Goal: Task Accomplishment & Management: Manage account settings

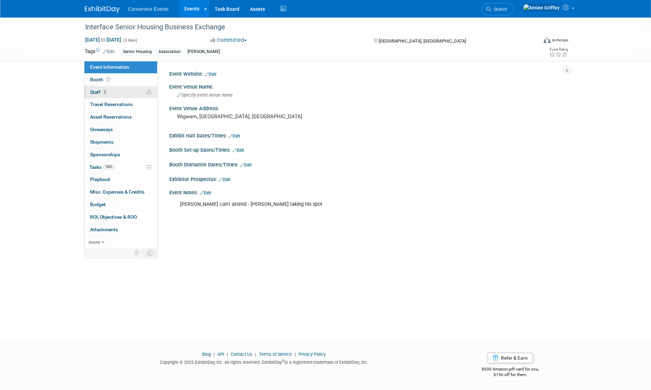
click at [117, 96] on link "2 Staff 2" at bounding box center [120, 92] width 73 height 12
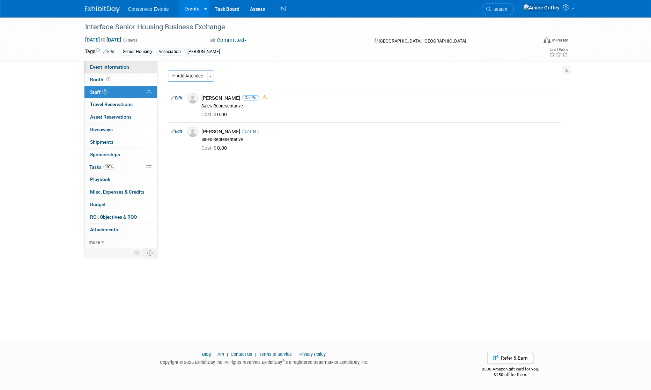
click at [129, 66] on link "Event Information" at bounding box center [120, 67] width 73 height 12
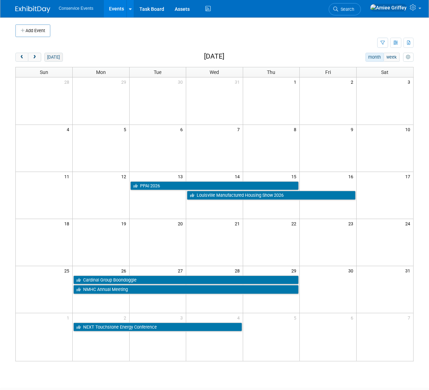
click at [49, 56] on button "today" at bounding box center [53, 57] width 18 height 9
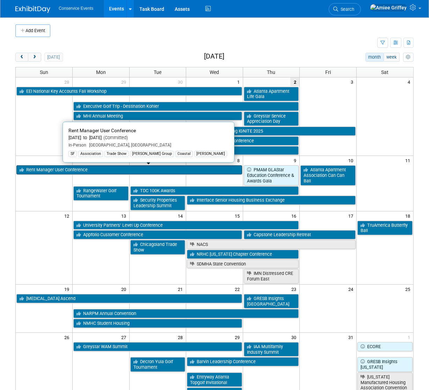
click at [48, 169] on link "Rent Manager User Conference" at bounding box center [128, 169] width 225 height 9
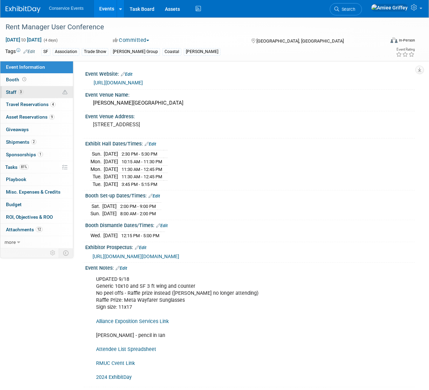
click at [31, 89] on link "3 Staff 3" at bounding box center [36, 92] width 73 height 12
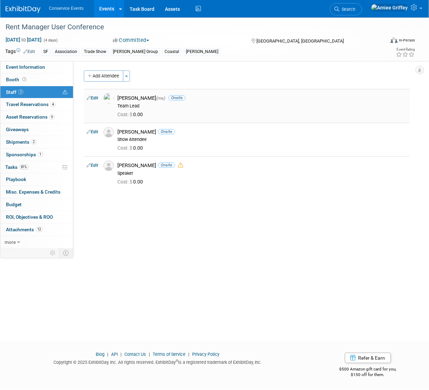
click at [95, 98] on link "Edit" at bounding box center [93, 98] width 12 height 5
select select "28722387-35c6-4557-bb24-edeacb20f2e1"
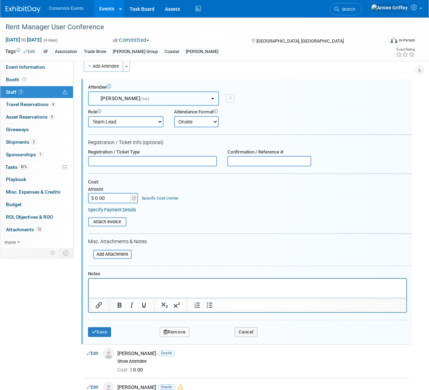
click at [127, 98] on span "[PERSON_NAME] (me)" at bounding box center [121, 99] width 57 height 6
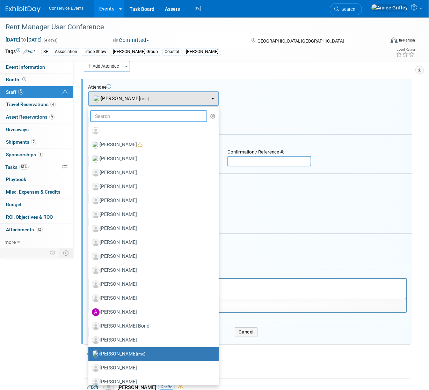
click at [126, 117] on input "text" at bounding box center [148, 116] width 117 height 12
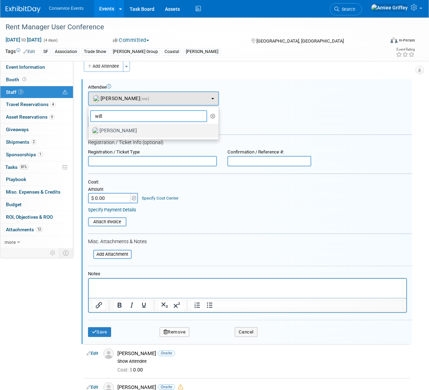
type input "will"
click at [134, 129] on label "[PERSON_NAME]" at bounding box center [152, 130] width 120 height 11
click at [89, 129] on input "[PERSON_NAME]" at bounding box center [87, 130] width 5 height 5
select select "650e5c28-95b1-4e0b-8419-ffe0bfc6ac67"
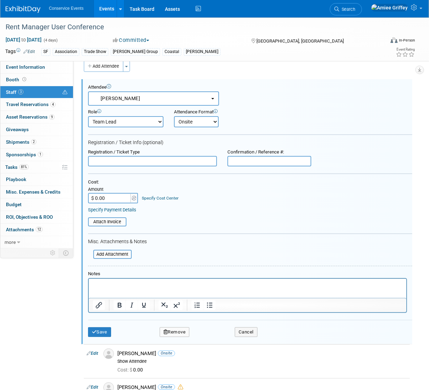
click at [161, 118] on select "Demonstrator Host Planner Presenter Sales Representative Set-up/Dismantle Crew …" at bounding box center [125, 121] width 75 height 11
select select "100"
click at [88, 116] on select "Demonstrator Host Planner Presenter Sales Representative Set-up/Dismantle Crew …" at bounding box center [125, 121] width 75 height 11
click at [96, 328] on button "Save" at bounding box center [99, 332] width 23 height 10
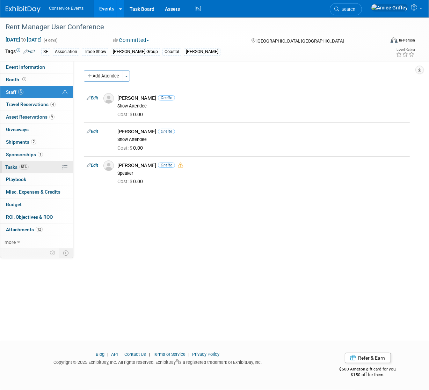
click at [16, 166] on span "Tasks 81%" at bounding box center [16, 167] width 23 height 6
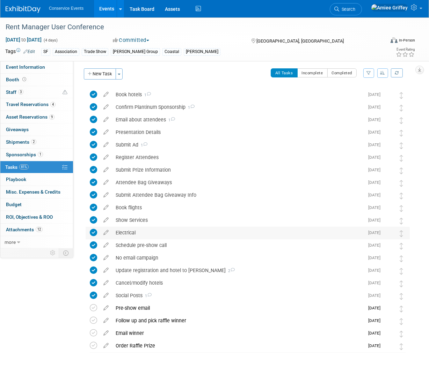
scroll to position [7, 0]
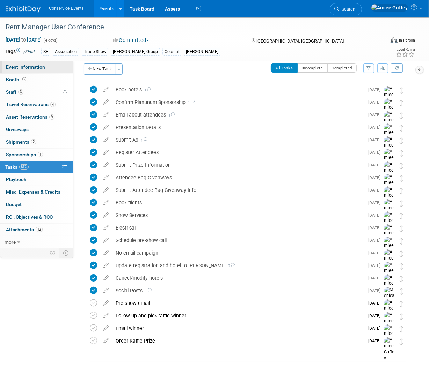
click at [31, 64] on span "Event Information" at bounding box center [25, 67] width 39 height 6
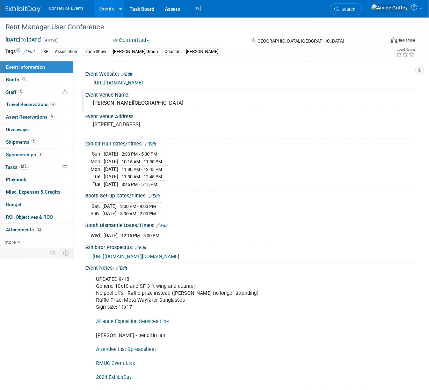
click at [188, 109] on div "Gaylord Pacific Resort & Convention Center" at bounding box center [249, 103] width 319 height 11
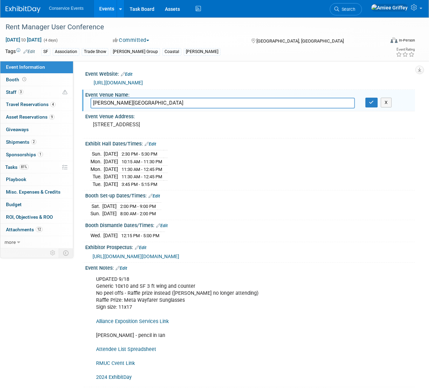
drag, startPoint x: 206, startPoint y: 118, endPoint x: 88, endPoint y: 116, distance: 118.0
click at [88, 109] on div "Gaylord Pacific Resort & Convention Center" at bounding box center [222, 103] width 275 height 11
click at [205, 109] on input "Gaylord Pacific Resort & Convention Center" at bounding box center [222, 103] width 264 height 11
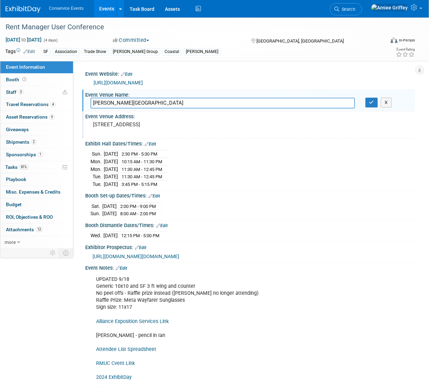
click at [174, 128] on pre "1000 H St, Chula Vista, CA 91910" at bounding box center [154, 124] width 122 height 6
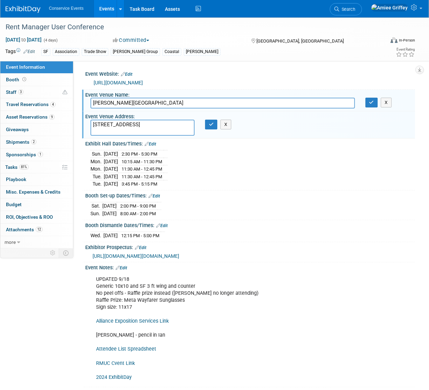
click at [173, 136] on textarea "1000 H St, Chula Vista, CA 91910" at bounding box center [142, 128] width 104 height 16
click at [210, 127] on icon "button" at bounding box center [211, 124] width 5 height 5
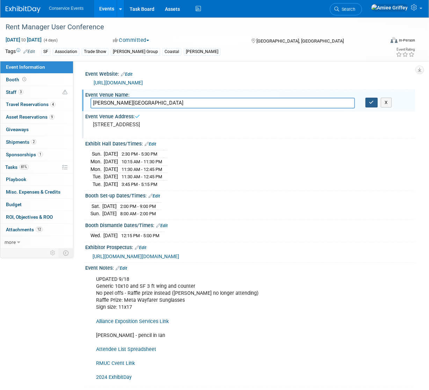
click at [370, 107] on button "button" at bounding box center [371, 103] width 13 height 10
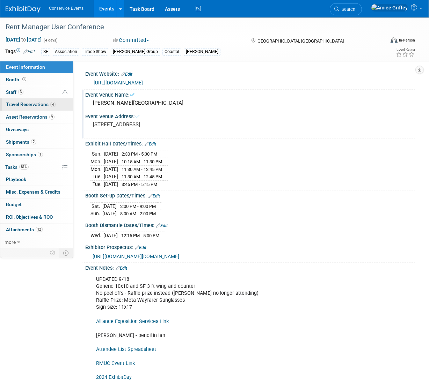
click at [20, 108] on link "4 Travel Reservations 4" at bounding box center [36, 104] width 73 height 12
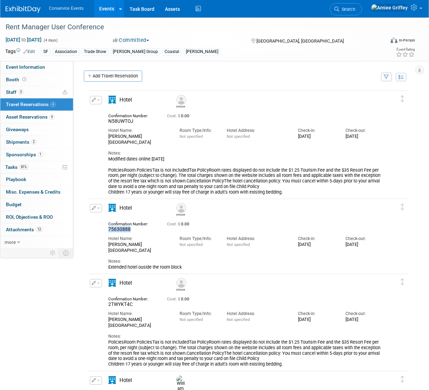
drag, startPoint x: 132, startPoint y: 230, endPoint x: 109, endPoint y: 230, distance: 23.4
click at [109, 230] on div "75630888" at bounding box center [132, 229] width 48 height 6
copy span "75630888"
drag, startPoint x: 137, startPoint y: 122, endPoint x: 104, endPoint y: 122, distance: 33.2
click at [104, 122] on div "Confirmation Number: N58UWTOJ" at bounding box center [132, 117] width 59 height 13
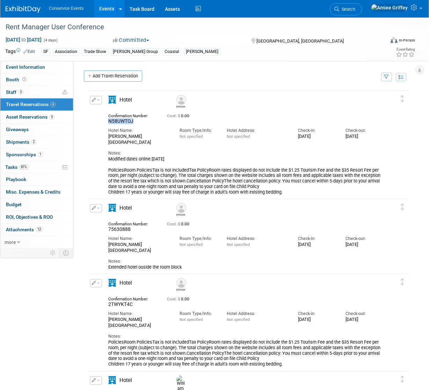
copy span "N58UWTOJ"
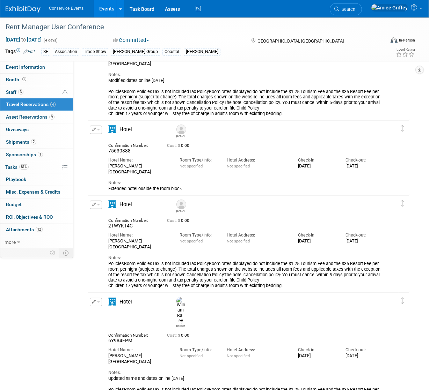
scroll to position [79, 0]
click at [137, 228] on div "2TWYKT4C" at bounding box center [132, 226] width 48 height 6
drag, startPoint x: 119, startPoint y: 228, endPoint x: 106, endPoint y: 227, distance: 13.3
click at [106, 227] on div "Confirmation Number: 2TWYKT4C" at bounding box center [132, 222] width 59 height 13
copy span "2TWYKT4C"
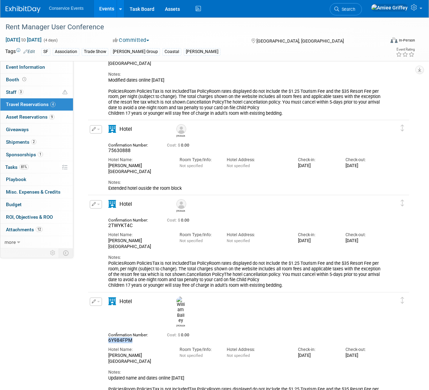
drag, startPoint x: 137, startPoint y: 323, endPoint x: 105, endPoint y: 324, distance: 31.8
click at [105, 330] on div "Confirmation Number: 6Y984FPM" at bounding box center [132, 336] width 59 height 13
copy span "6Y984FPM"
click at [36, 69] on span "Event Information" at bounding box center [25, 67] width 39 height 6
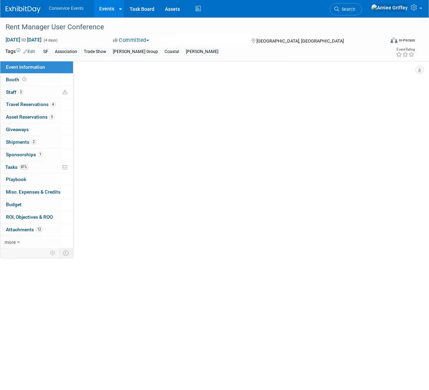
scroll to position [0, 0]
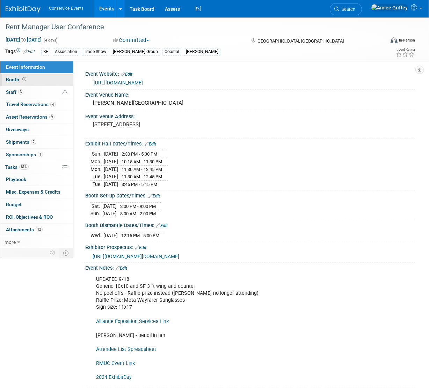
click at [37, 81] on link "Booth" at bounding box center [36, 80] width 73 height 12
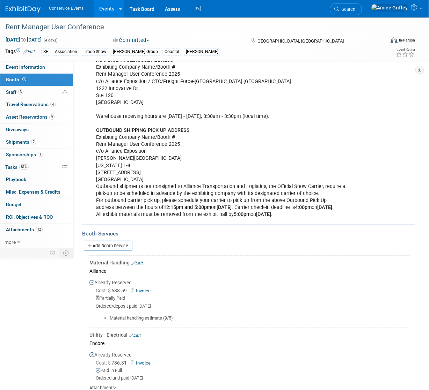
scroll to position [181, 0]
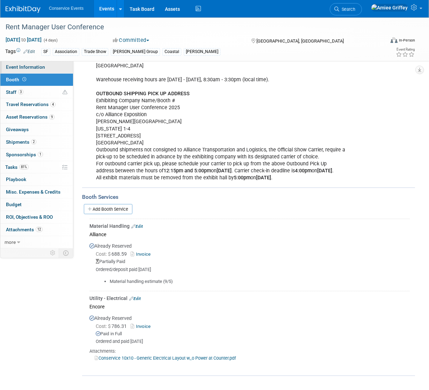
click at [49, 65] on link "Event Information" at bounding box center [36, 67] width 73 height 12
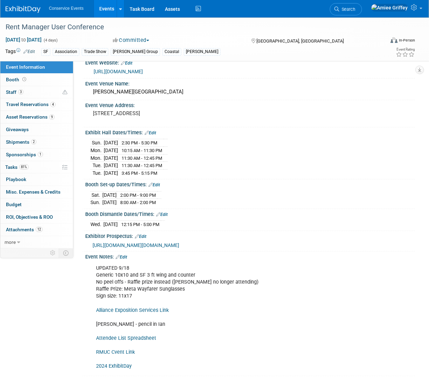
scroll to position [0, 0]
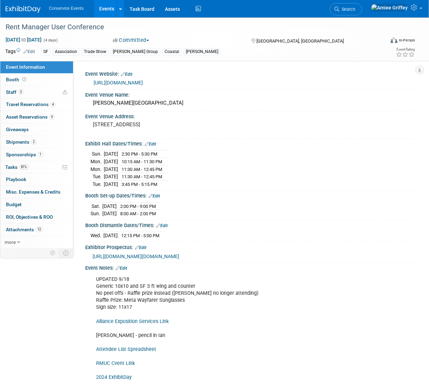
click at [154, 87] on div "https://conference.rentmanager.com/?utm_campaign=6876232-RMUC25&utm_medium=emai…" at bounding box center [252, 83] width 316 height 8
click at [149, 86] on div "https://conference.rentmanager.com/?utm_campaign=6876232-RMUC25&utm_medium=emai…" at bounding box center [252, 83] width 316 height 8
click at [143, 83] on link "https://conference.rentmanager.com/?utm_campaign=6876232-RMUC25&utm_medium=emai…" at bounding box center [118, 83] width 49 height 6
click at [25, 79] on span at bounding box center [24, 79] width 7 height 5
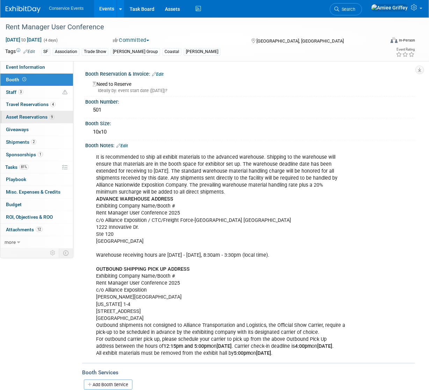
click at [24, 114] on span "Asset Reservations 9" at bounding box center [30, 117] width 49 height 6
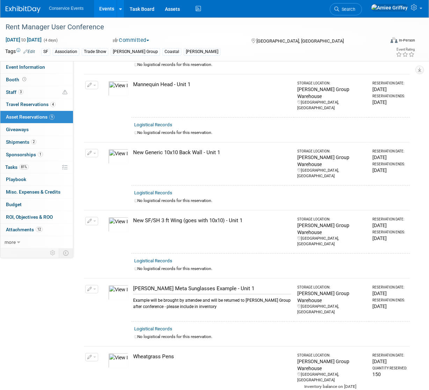
scroll to position [341, 0]
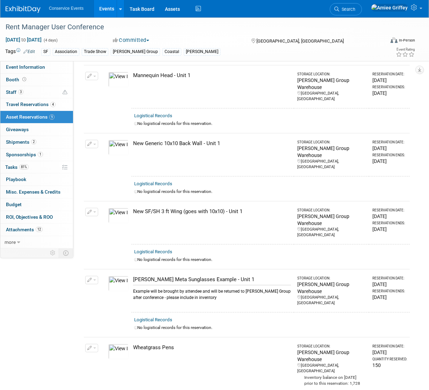
click at [119, 208] on img at bounding box center [118, 215] width 20 height 15
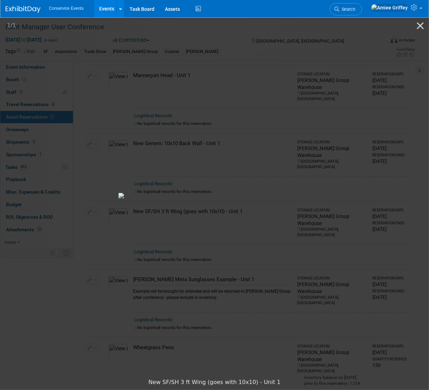
click at [148, 76] on picture at bounding box center [214, 195] width 429 height 359
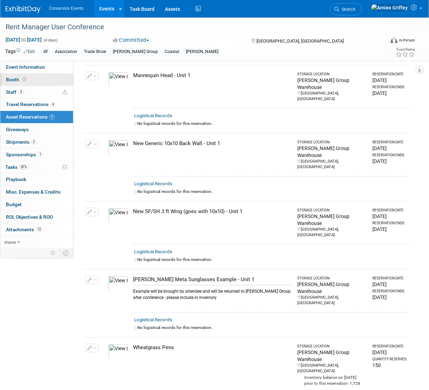
click at [36, 80] on link "Booth" at bounding box center [36, 80] width 73 height 12
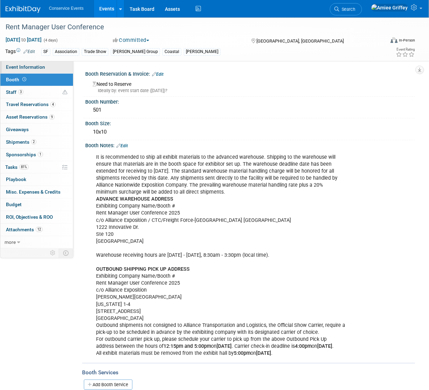
click at [24, 67] on span "Event Information" at bounding box center [25, 67] width 39 height 6
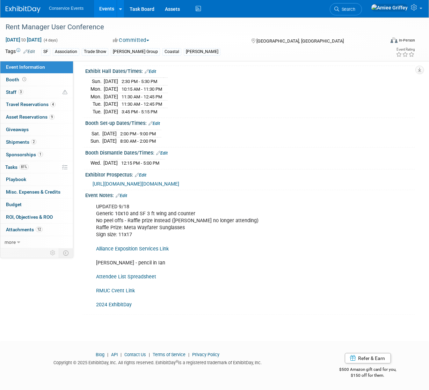
scroll to position [89, 0]
click at [123, 280] on link "Attendee List Spreadsheet" at bounding box center [126, 277] width 60 height 6
